Goal: Task Accomplishment & Management: Complete application form

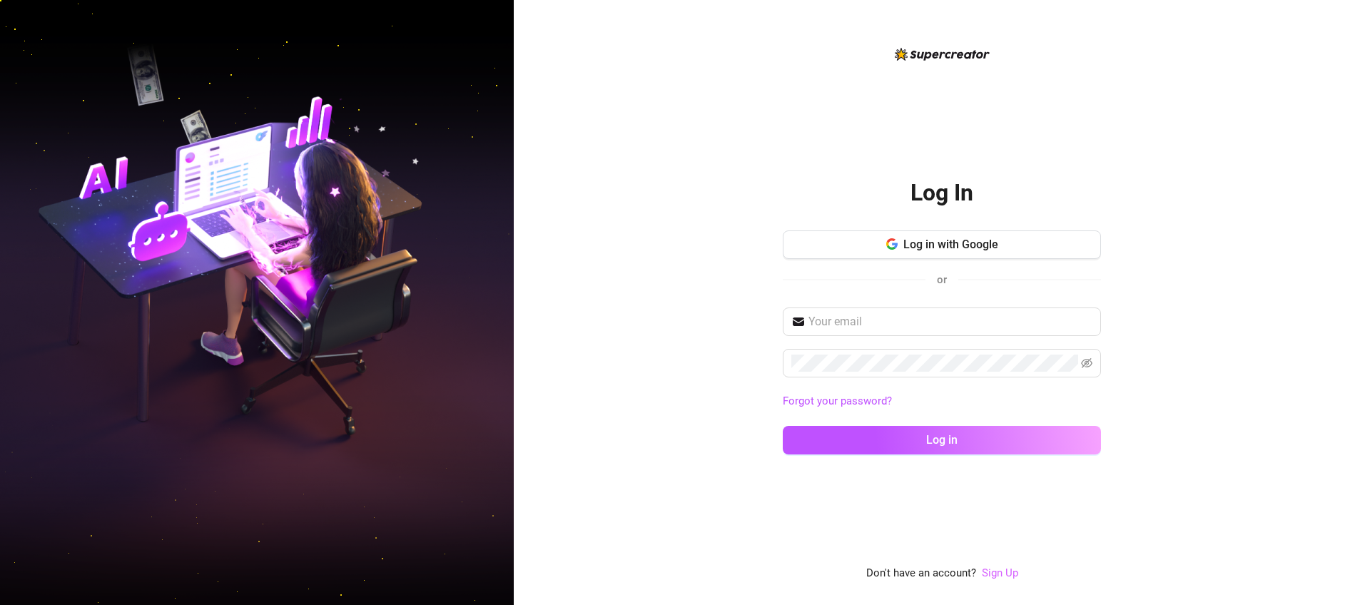
click at [1008, 570] on link "Sign Up" at bounding box center [1000, 573] width 36 height 13
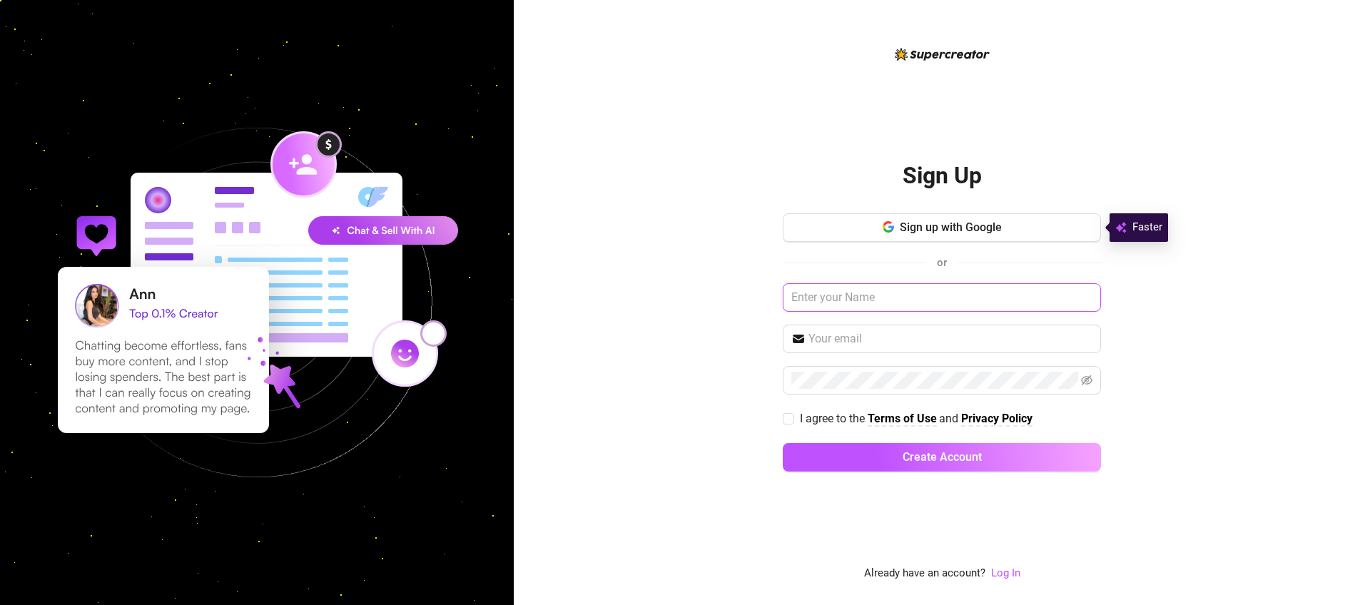
click at [859, 294] on input "text" at bounding box center [942, 297] width 318 height 29
type input "[PERSON_NAME] SC"
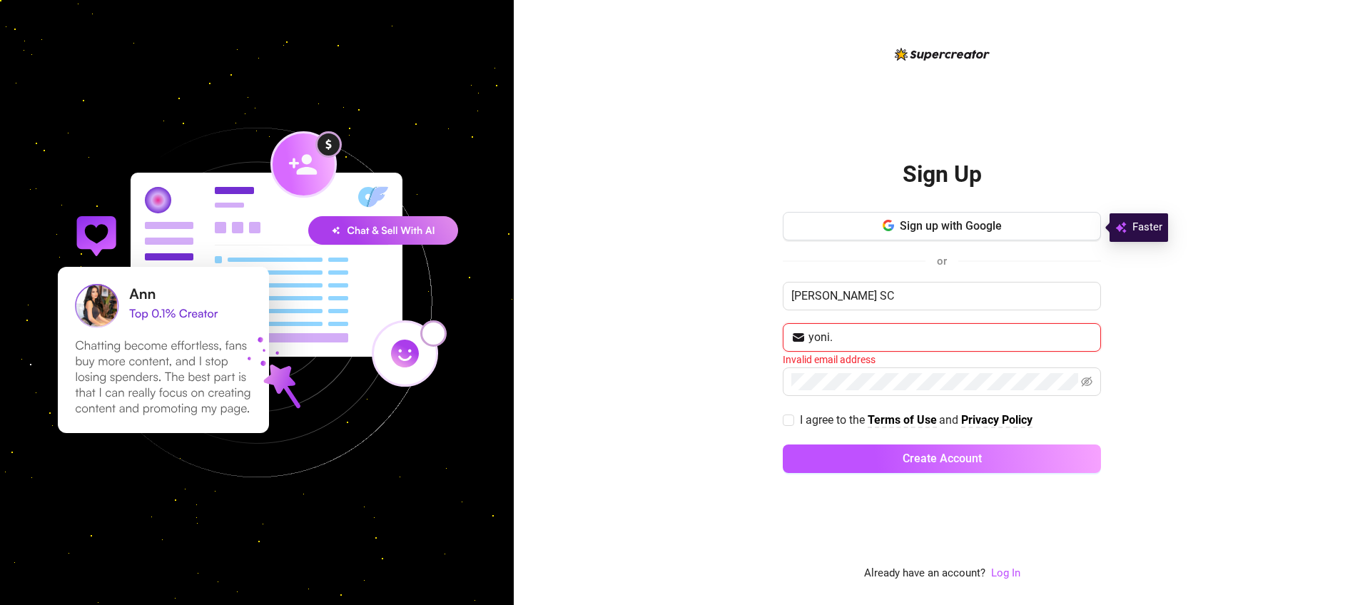
type input "[EMAIL_ADDRESS][DOMAIN_NAME]"
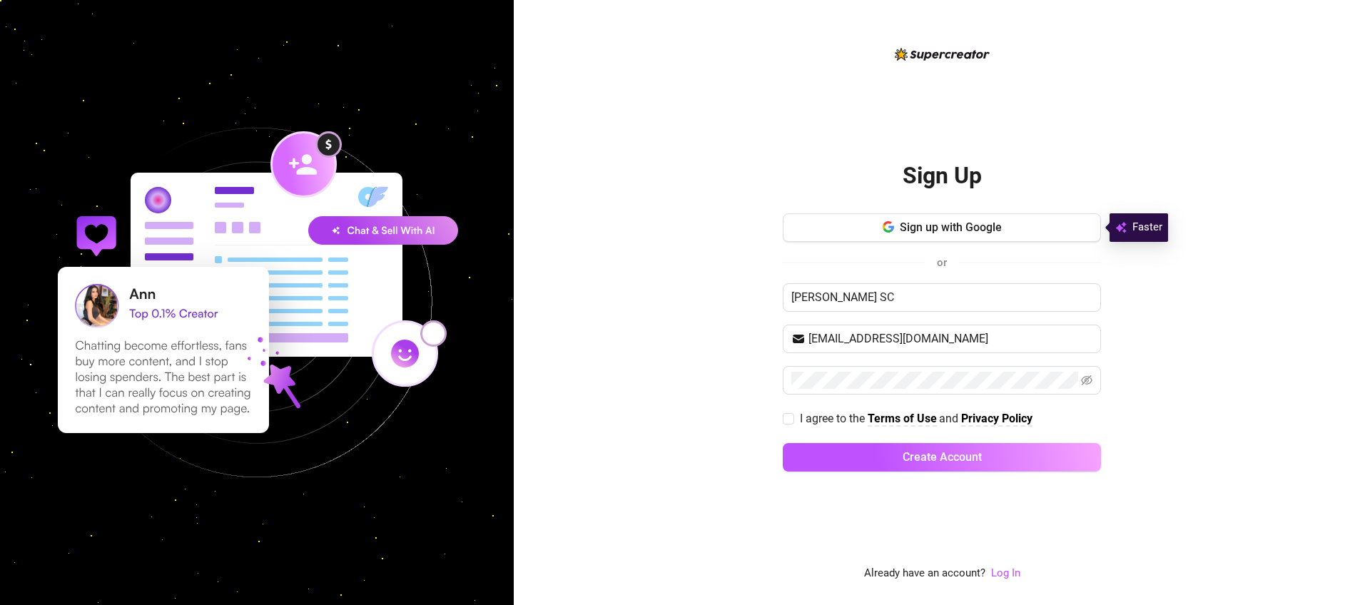
click at [794, 429] on div "I agree to the Terms of Use and Privacy Policy" at bounding box center [942, 419] width 318 height 23
click at [794, 418] on label "I agree to the Terms of Use and Privacy Policy" at bounding box center [911, 419] width 256 height 18
click at [794, 420] on span "I agree to the Terms of Use and Privacy Policy" at bounding box center [916, 419] width 244 height 18
click at [793, 420] on input "I agree to the Terms of Use and Privacy Policy" at bounding box center [788, 418] width 10 height 10
checkbox input "true"
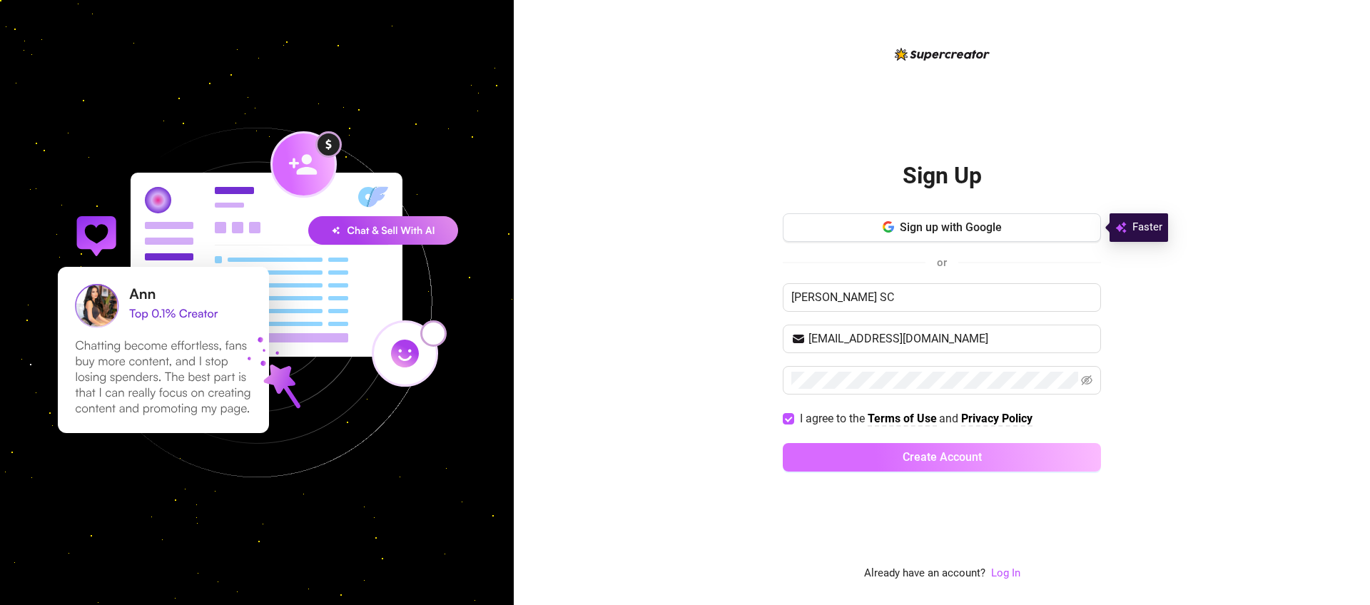
click at [815, 457] on button "Create Account" at bounding box center [942, 457] width 318 height 29
